Goal: Transaction & Acquisition: Register for event/course

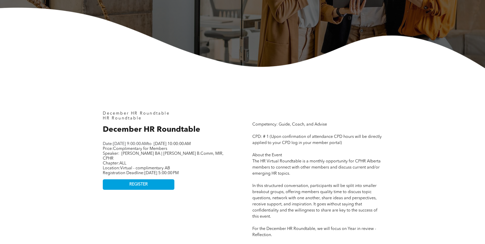
scroll to position [153, 0]
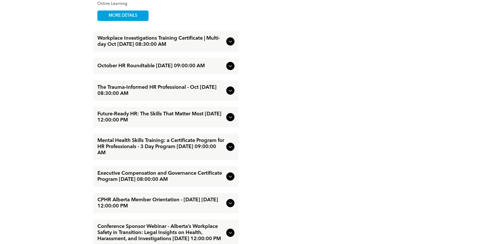
scroll to position [652, 0]
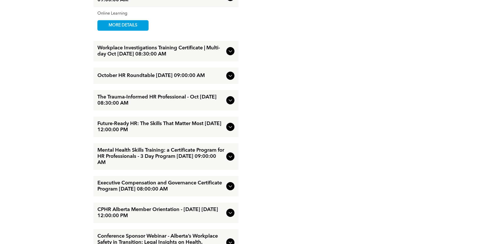
click at [231, 79] on icon at bounding box center [230, 76] width 6 height 6
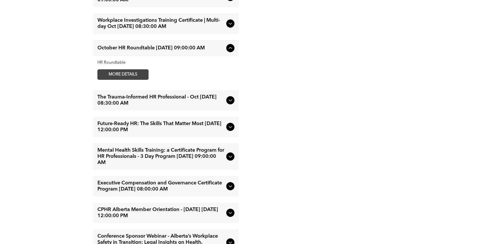
click at [135, 80] on span "MORE DETAILS" at bounding box center [123, 75] width 40 height 10
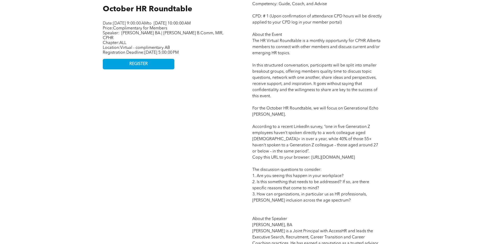
scroll to position [230, 0]
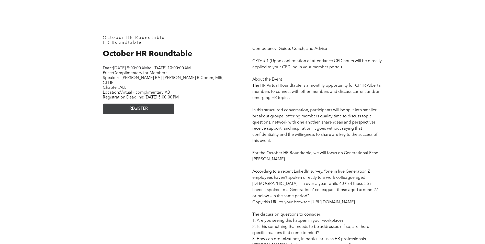
click at [145, 112] on link "REGISTER" at bounding box center [139, 109] width 72 height 10
